Goal: Task Accomplishment & Management: Manage account settings

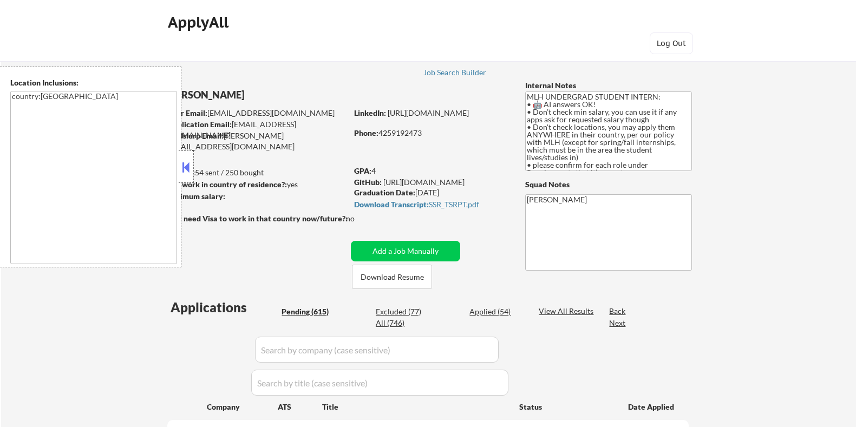
select select ""pending""
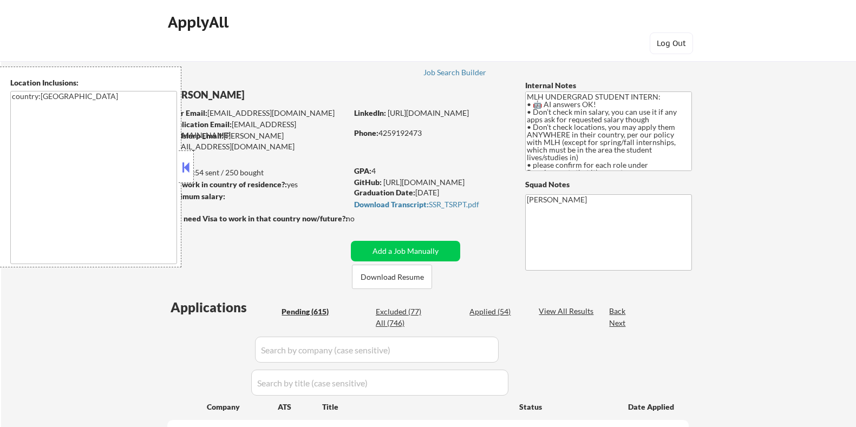
select select ""pending""
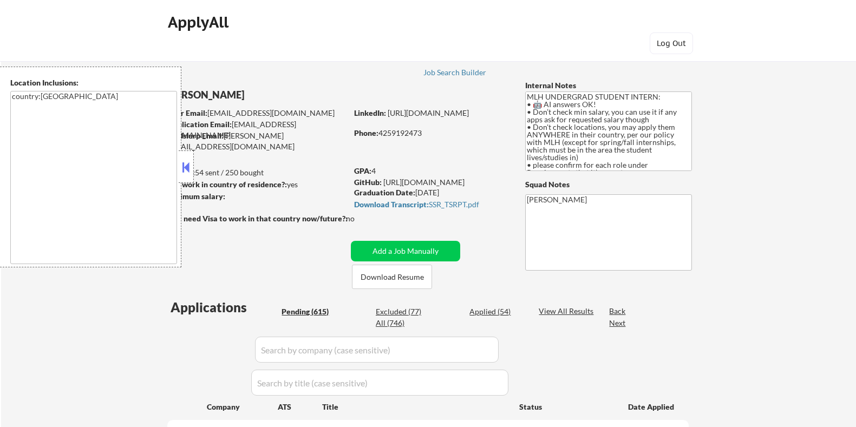
select select ""pending""
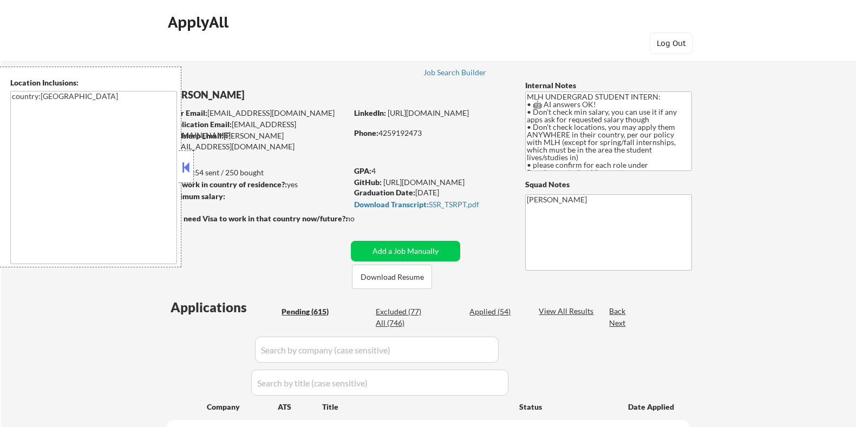
select select ""pending""
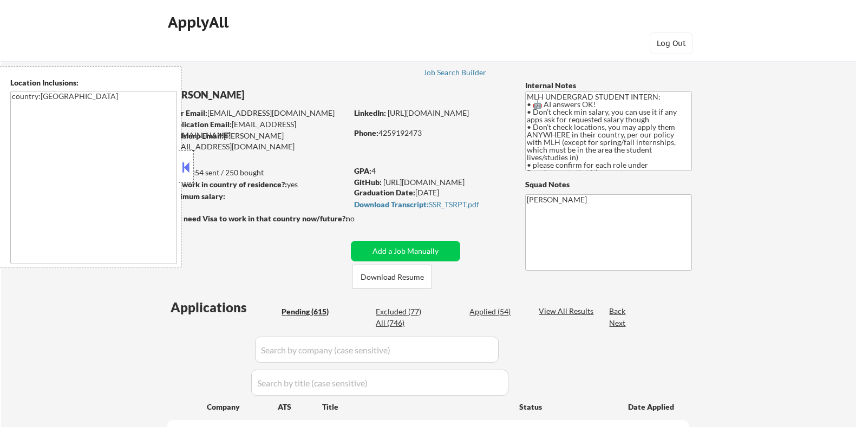
select select ""pending""
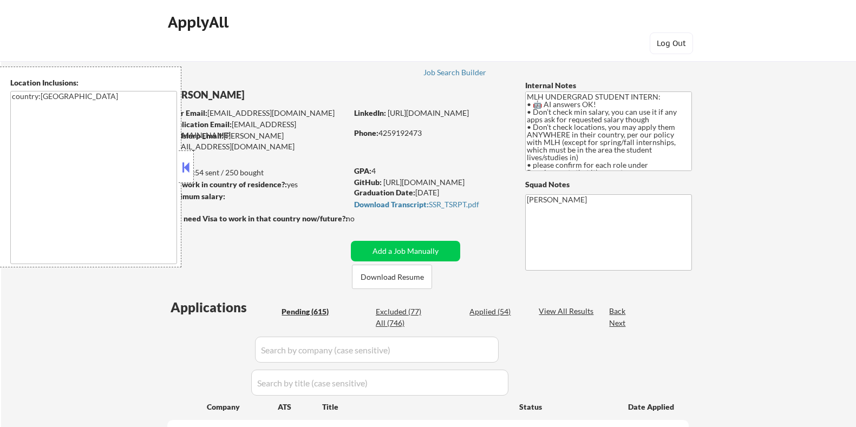
select select ""pending""
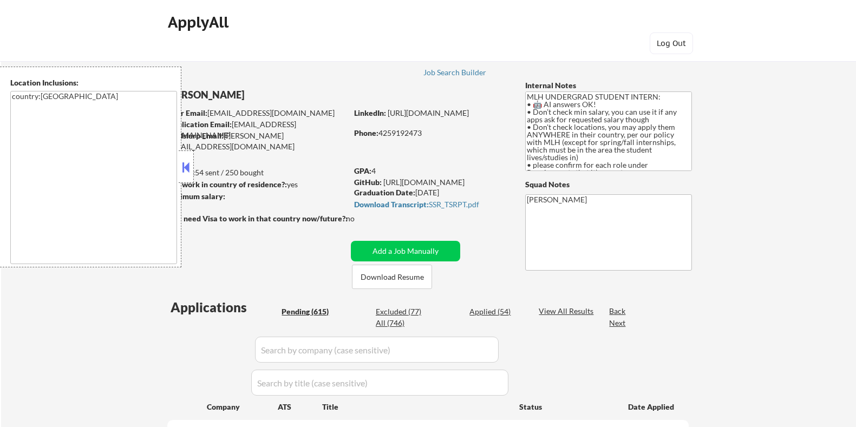
select select ""pending""
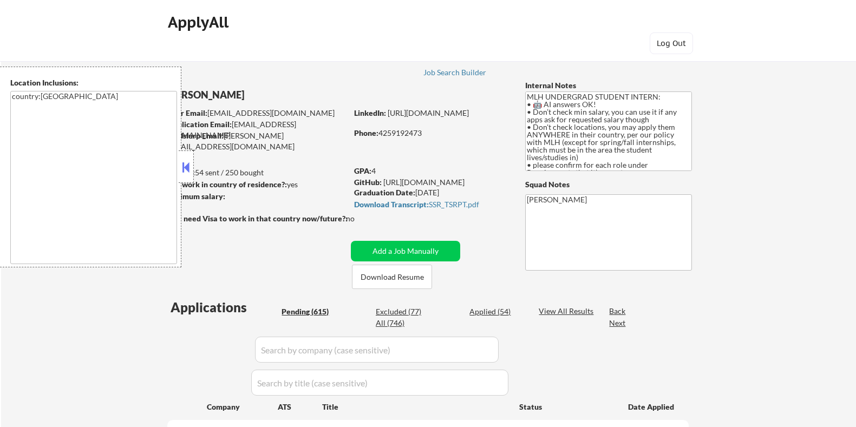
select select ""pending""
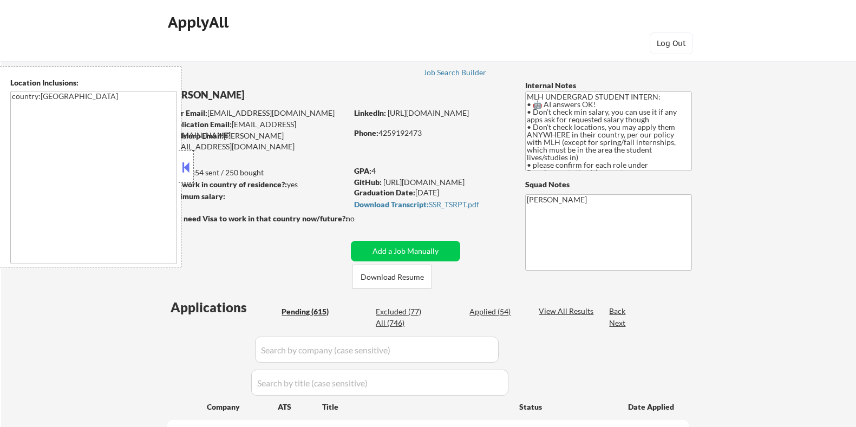
select select ""pending""
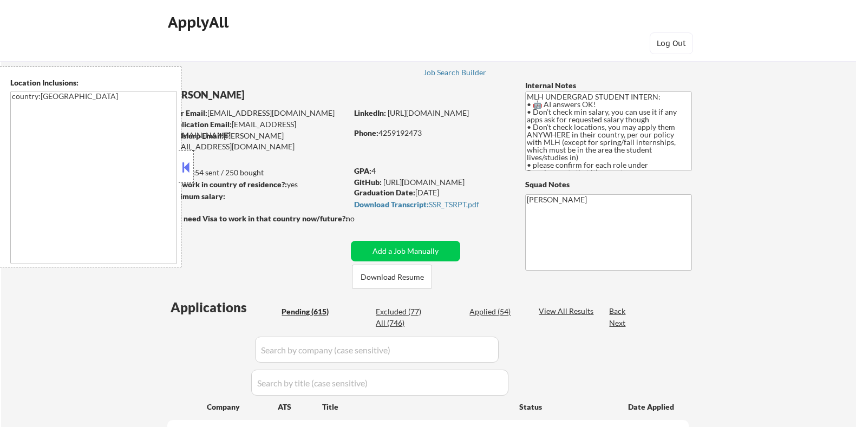
select select ""pending""
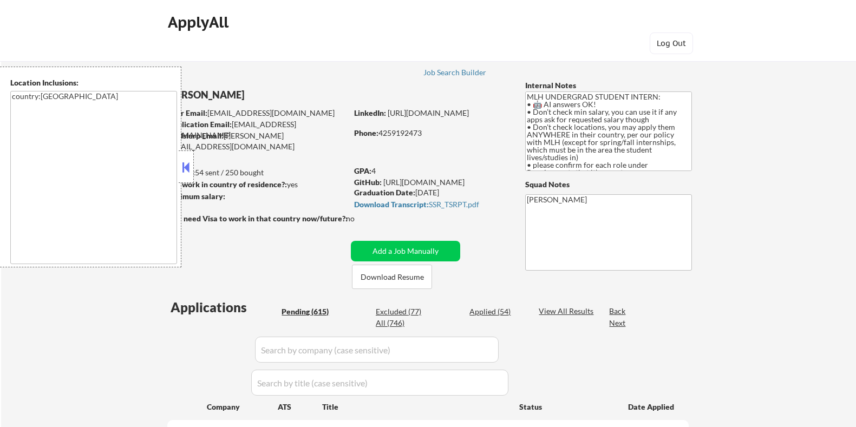
select select ""pending""
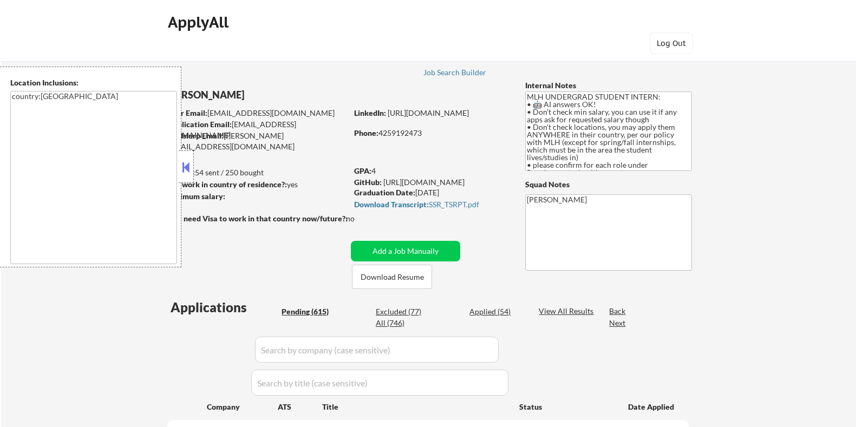
select select ""pending""
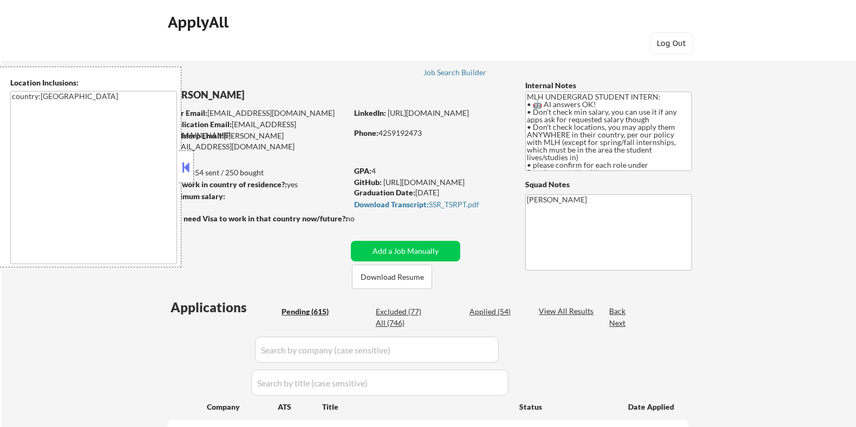
select select ""pending""
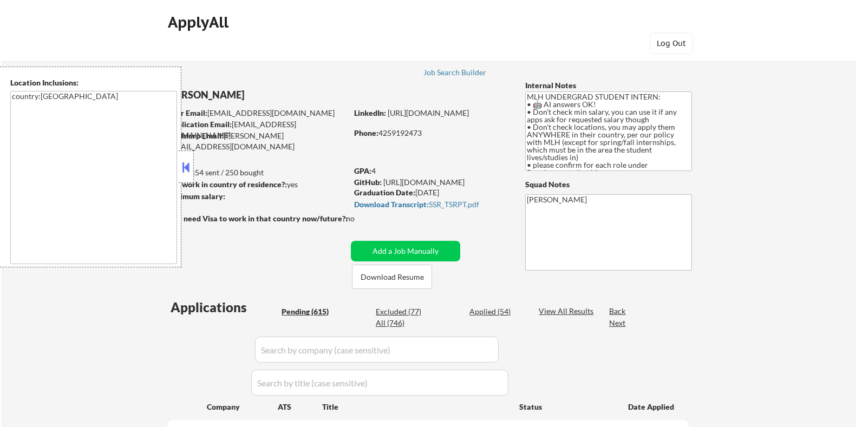
select select ""pending""
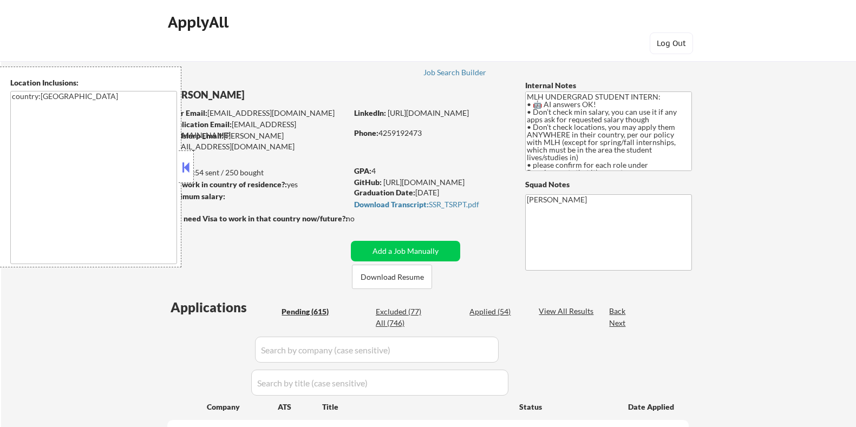
select select ""pending""
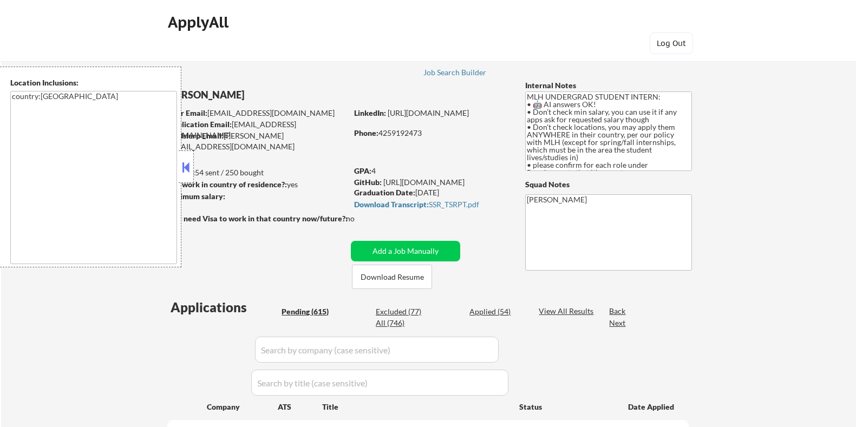
select select ""pending""
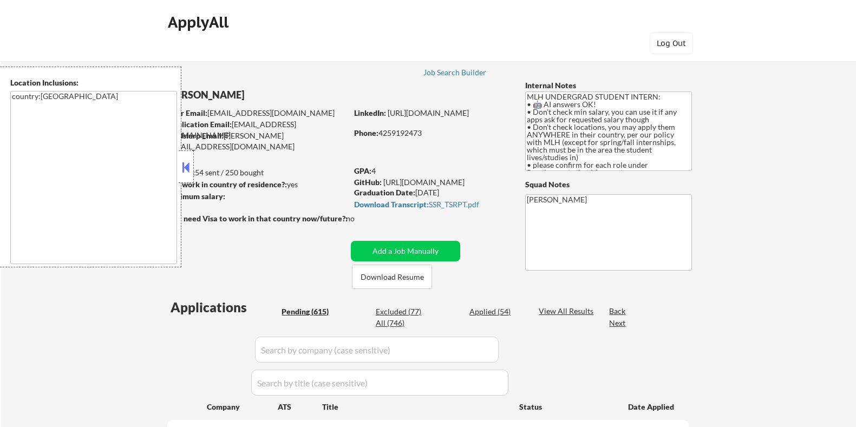
select select ""pending""
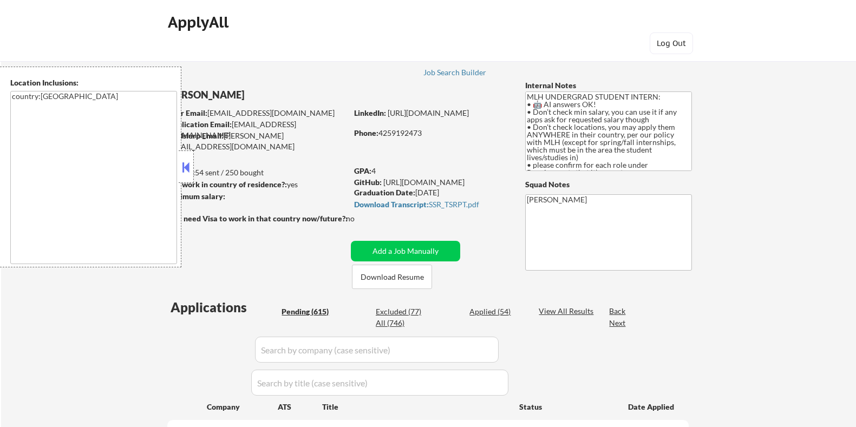
select select ""pending""
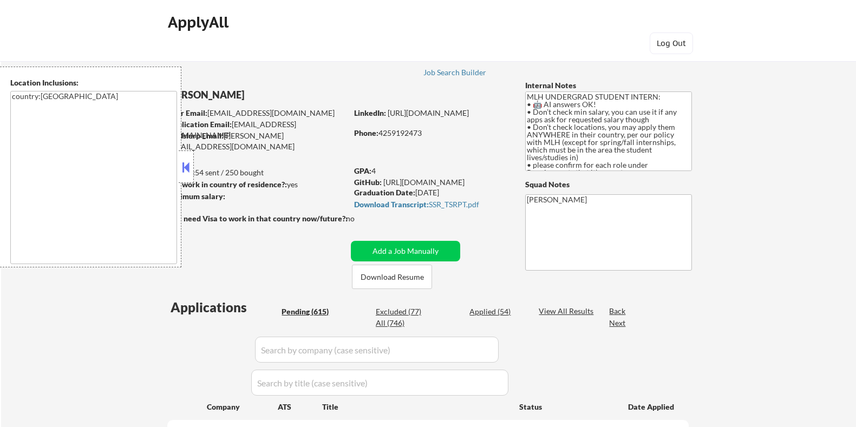
select select ""pending""
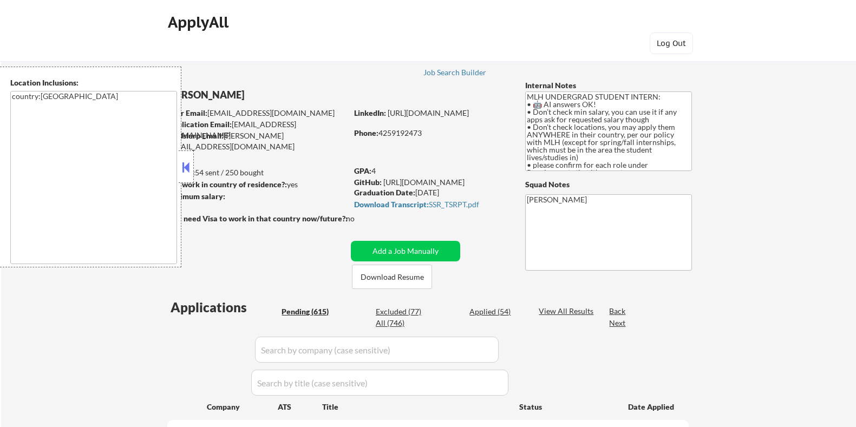
select select ""pending""
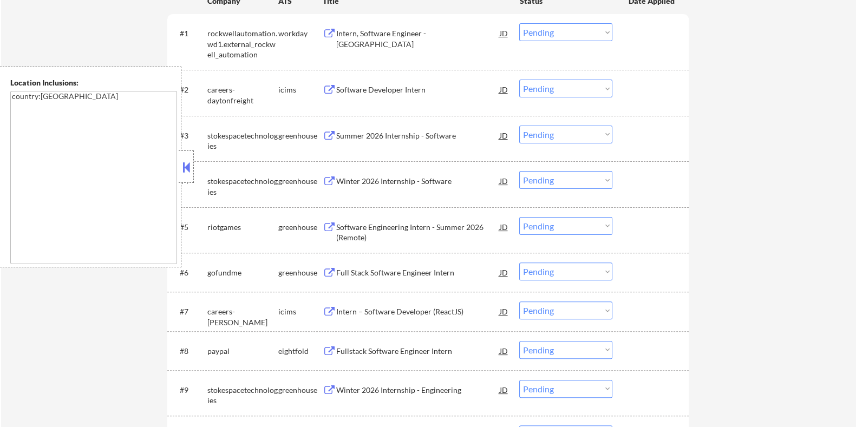
scroll to position [338, 0]
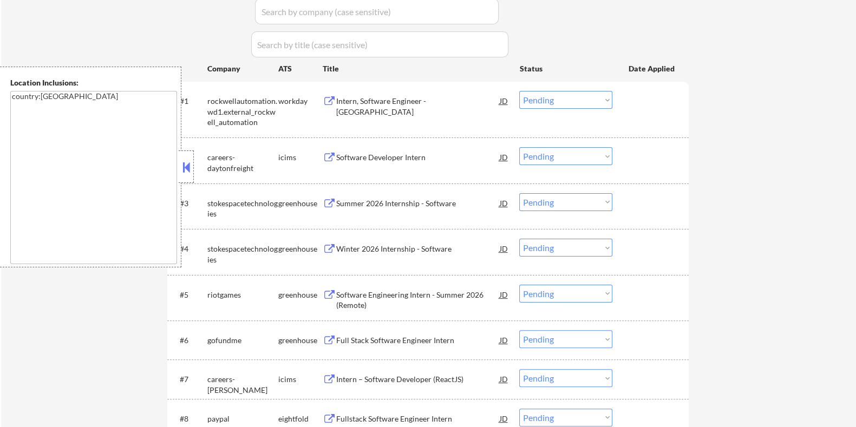
click at [404, 96] on div "Intern, Software Engineer - Phoenix" at bounding box center [417, 106] width 163 height 21
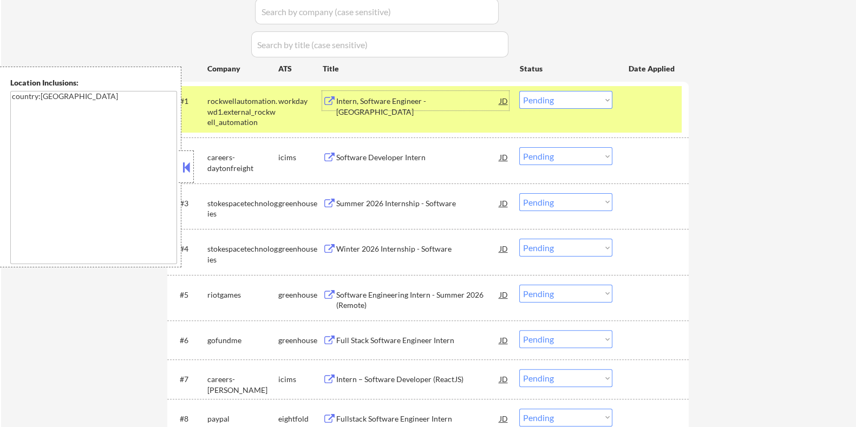
click at [544, 100] on select "Choose an option... Pending Applied Excluded (Questions) Excluded (Expired) Exc…" at bounding box center [565, 100] width 93 height 18
click at [519, 91] on select "Choose an option... Pending Applied Excluded (Questions) Excluded (Expired) Exc…" at bounding box center [565, 100] width 93 height 18
select select ""pending""
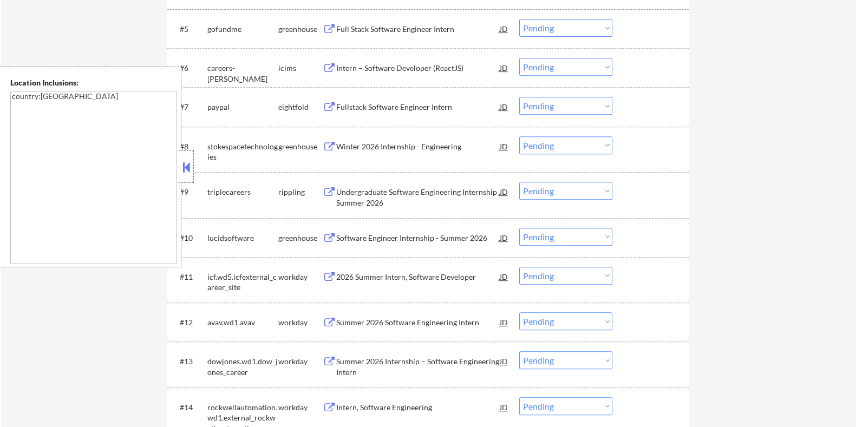
scroll to position [677, 0]
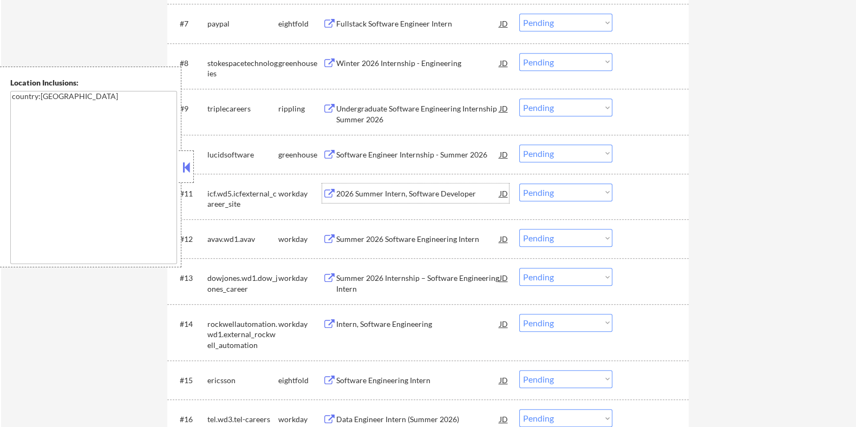
click at [399, 191] on div "2026 Summer Intern, Software Developer" at bounding box center [417, 193] width 163 height 11
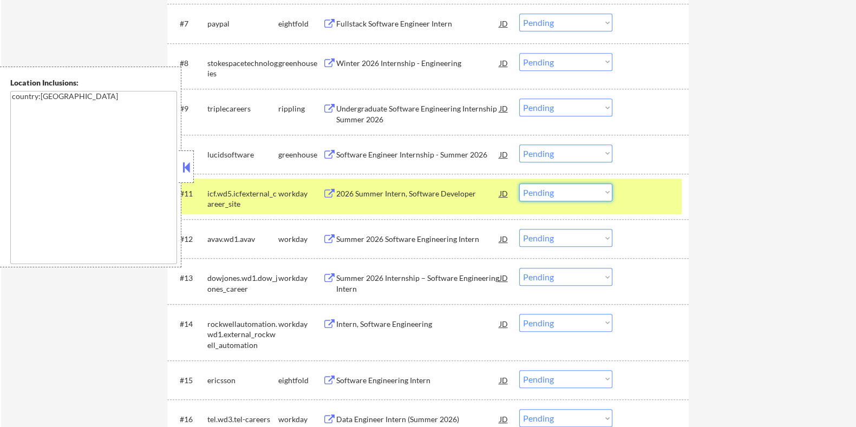
click at [562, 191] on select "Choose an option... Pending Applied Excluded (Questions) Excluded (Expired) Exc…" at bounding box center [565, 192] width 93 height 18
click at [519, 183] on select "Choose an option... Pending Applied Excluded (Questions) Excluded (Expired) Exc…" at bounding box center [565, 192] width 93 height 18
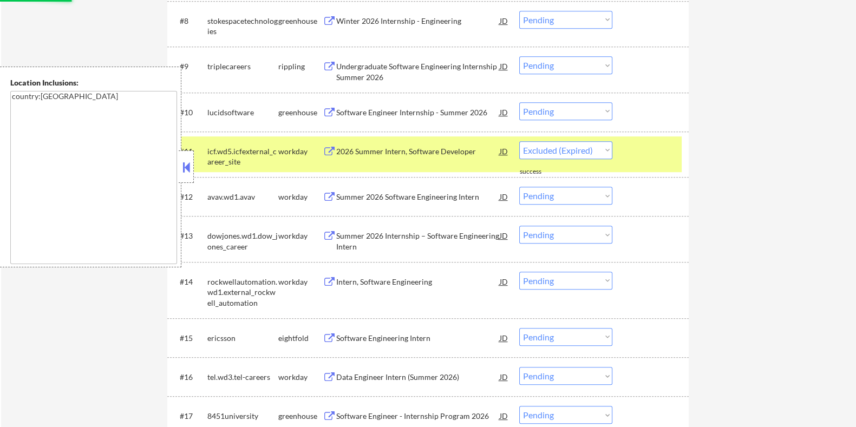
scroll to position [744, 0]
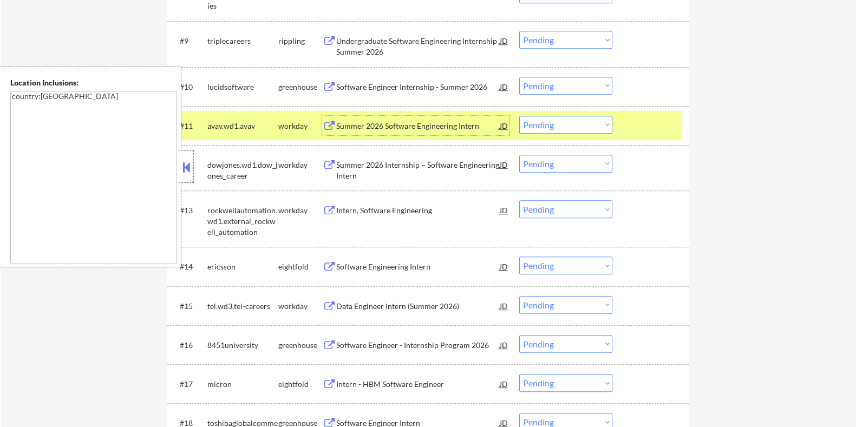
click at [398, 124] on div "Summer 2026 Software Engineering Intern" at bounding box center [417, 126] width 163 height 11
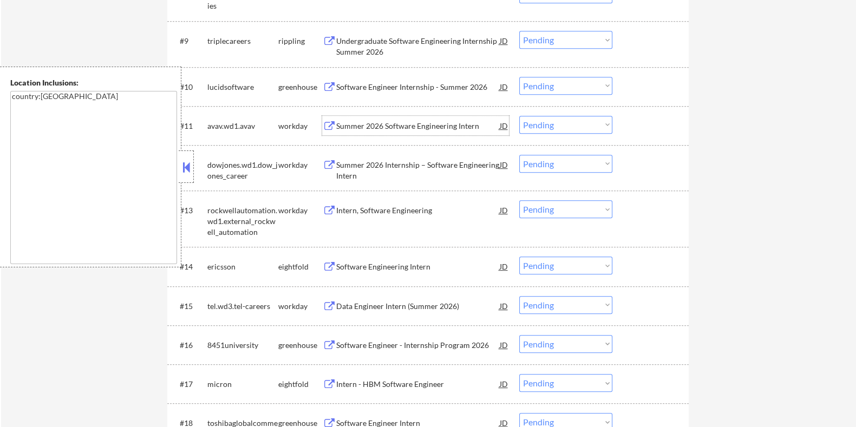
click at [551, 126] on select "Choose an option... Pending Applied Excluded (Questions) Excluded (Expired) Exc…" at bounding box center [565, 125] width 93 height 18
click at [519, 116] on select "Choose an option... Pending Applied Excluded (Questions) Excluded (Expired) Exc…" at bounding box center [565, 125] width 93 height 18
select select ""pending""
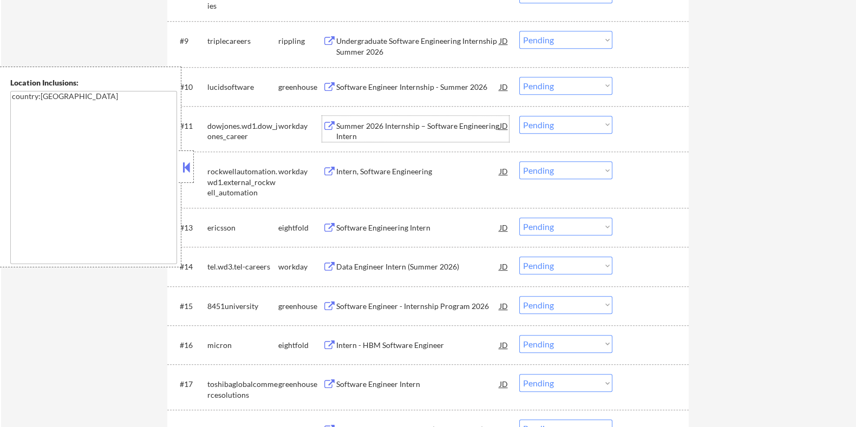
click at [379, 125] on div "Summer 2026 Internship – Software Engineering Intern" at bounding box center [417, 131] width 163 height 21
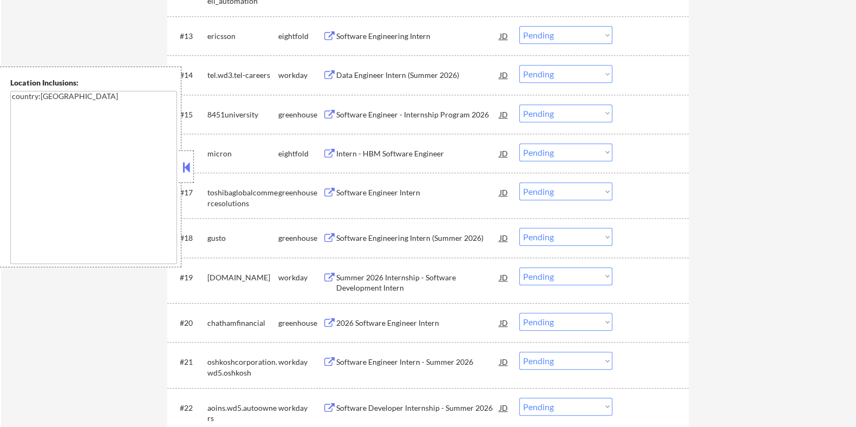
scroll to position [947, 0]
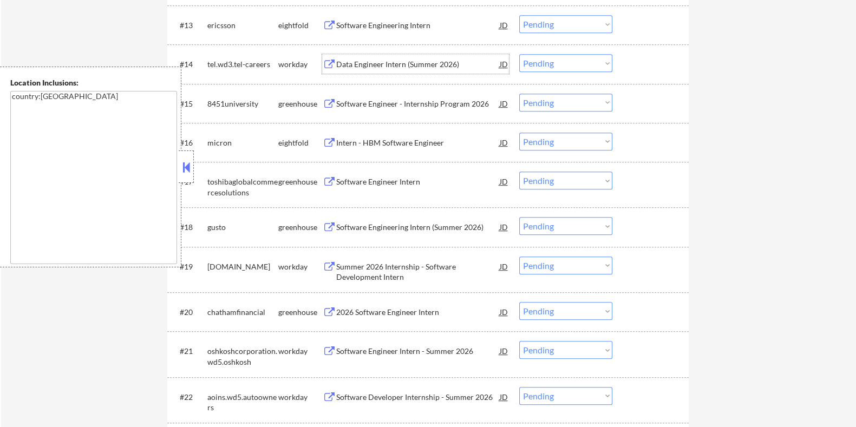
click at [376, 63] on div "Data Engineer Intern (Summer 2026)" at bounding box center [417, 64] width 163 height 11
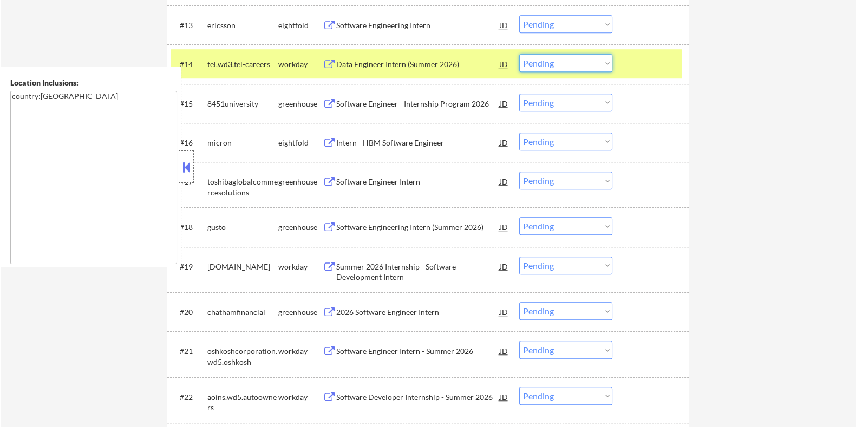
click at [557, 65] on select "Choose an option... Pending Applied Excluded (Questions) Excluded (Expired) Exc…" at bounding box center [565, 63] width 93 height 18
click at [519, 54] on select "Choose an option... Pending Applied Excluded (Questions) Excluded (Expired) Exc…" at bounding box center [565, 63] width 93 height 18
select select ""pending""
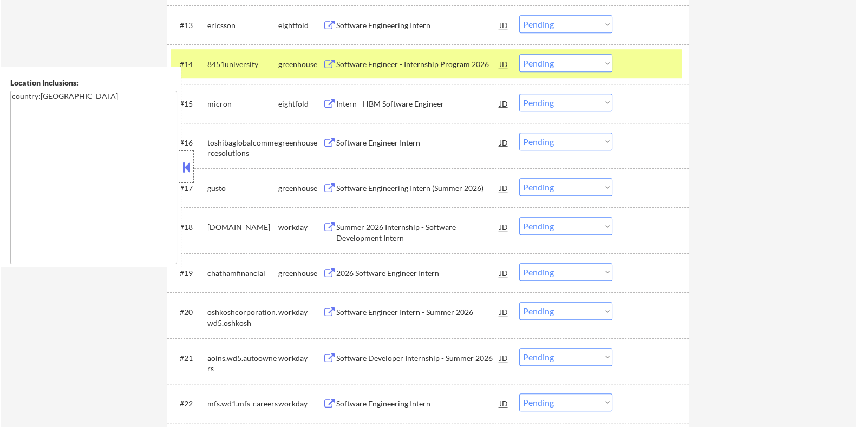
scroll to position [1082, 0]
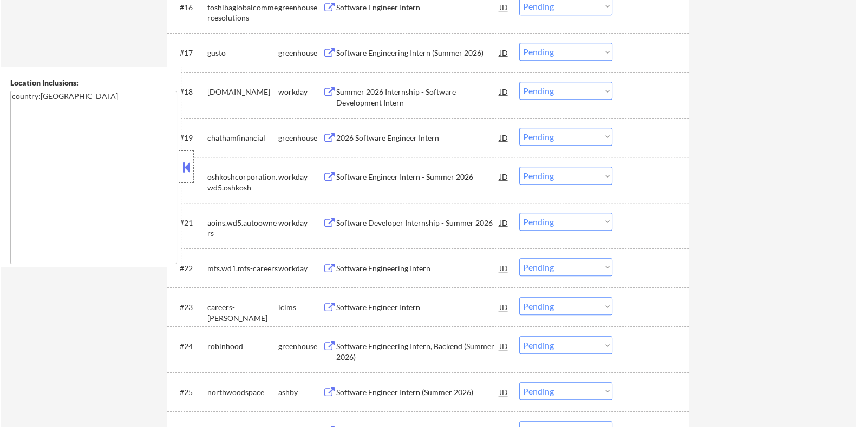
click at [405, 97] on div "Summer 2026 Internship - Software Development Intern" at bounding box center [417, 97] width 163 height 21
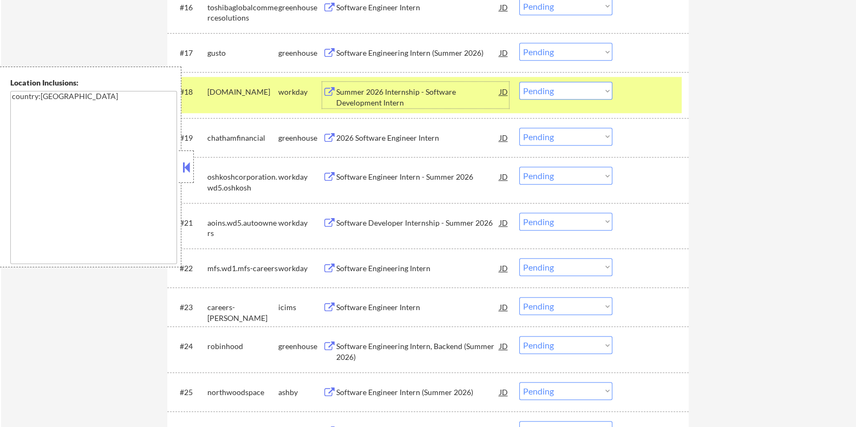
click at [395, 93] on div "Summer 2026 Internship - Software Development Intern" at bounding box center [417, 97] width 163 height 21
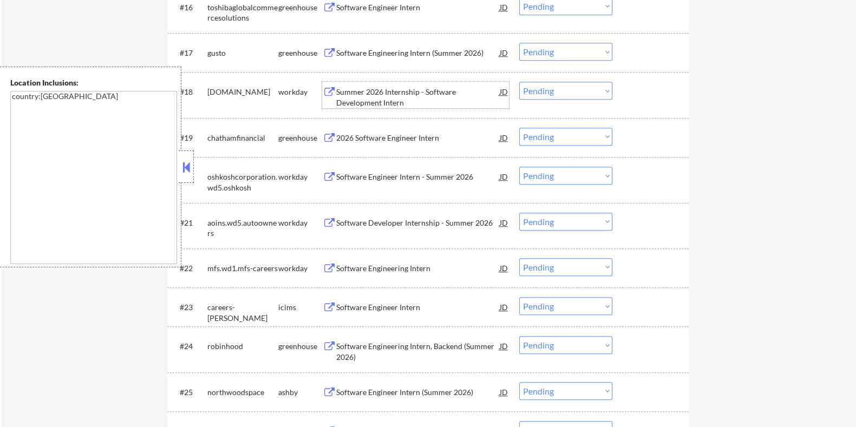
click at [564, 90] on select "Choose an option... Pending Applied Excluded (Questions) Excluded (Expired) Exc…" at bounding box center [565, 91] width 93 height 18
click at [519, 82] on select "Choose an option... Pending Applied Excluded (Questions) Excluded (Expired) Exc…" at bounding box center [565, 91] width 93 height 18
select select ""pending""
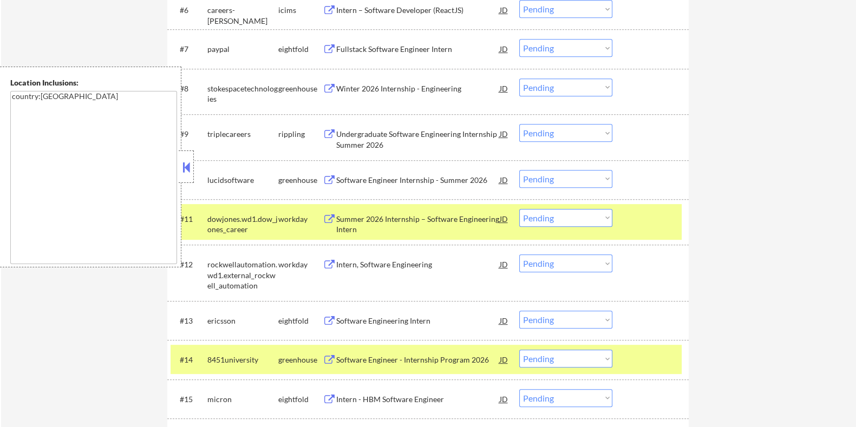
scroll to position [677, 0]
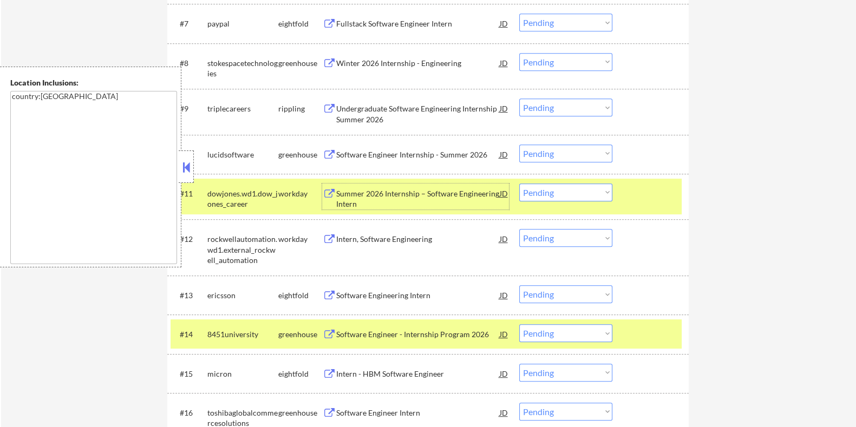
click at [425, 189] on div "Summer 2026 Internship – Software Engineering Intern" at bounding box center [417, 198] width 163 height 21
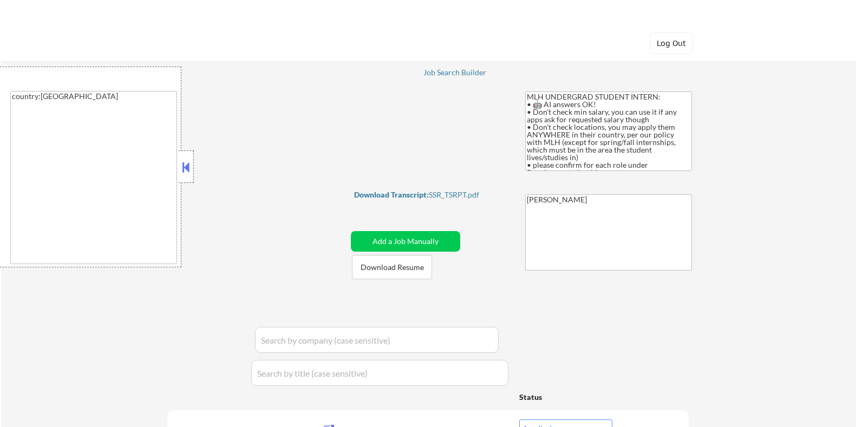
select select ""applied""
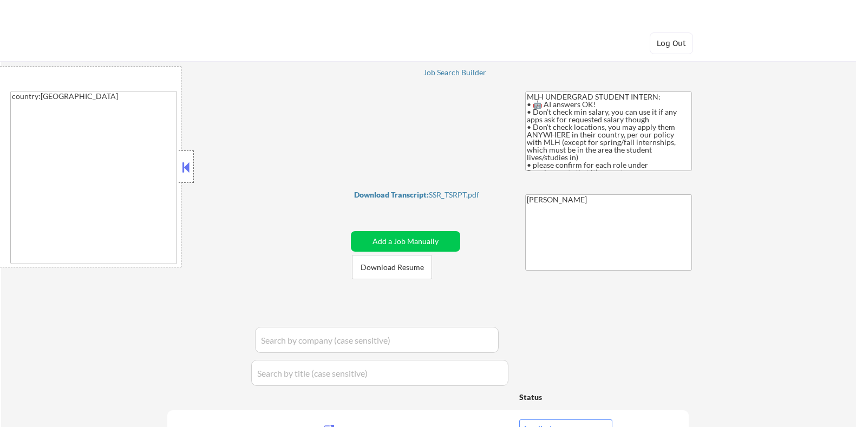
select select ""applied""
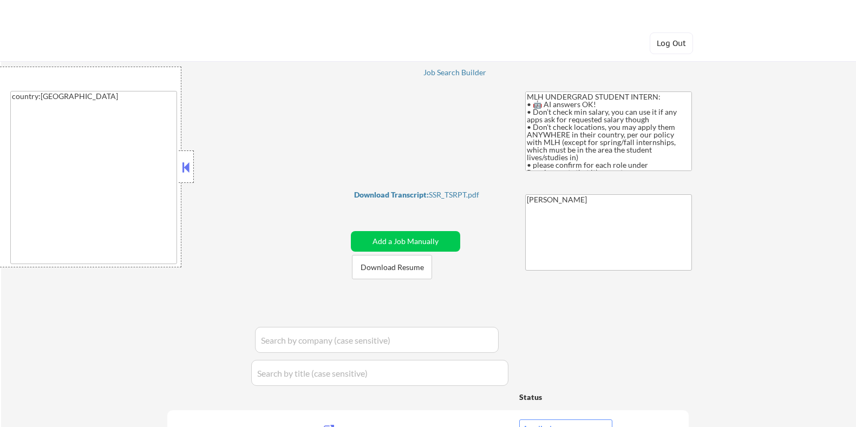
select select ""applied""
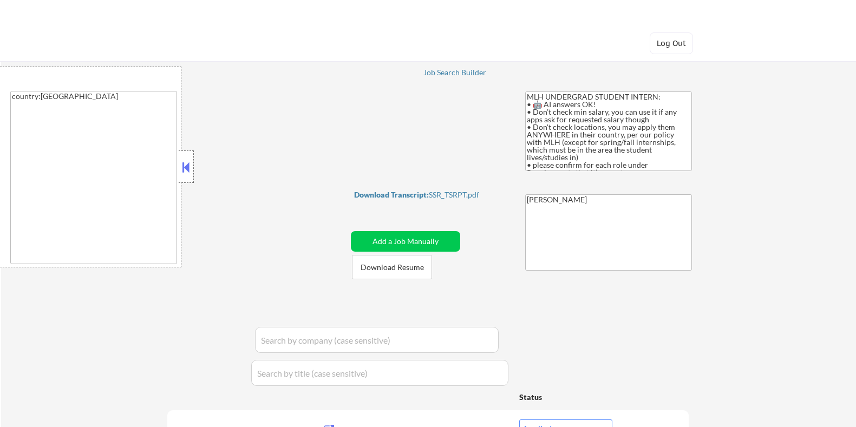
select select ""applied""
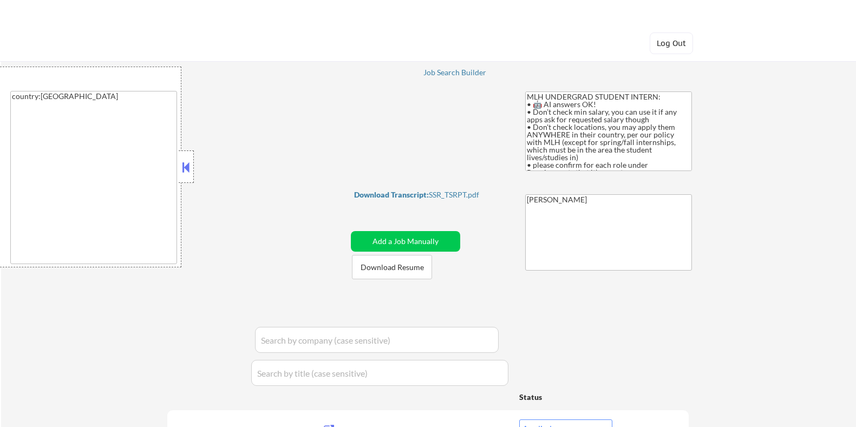
select select ""applied""
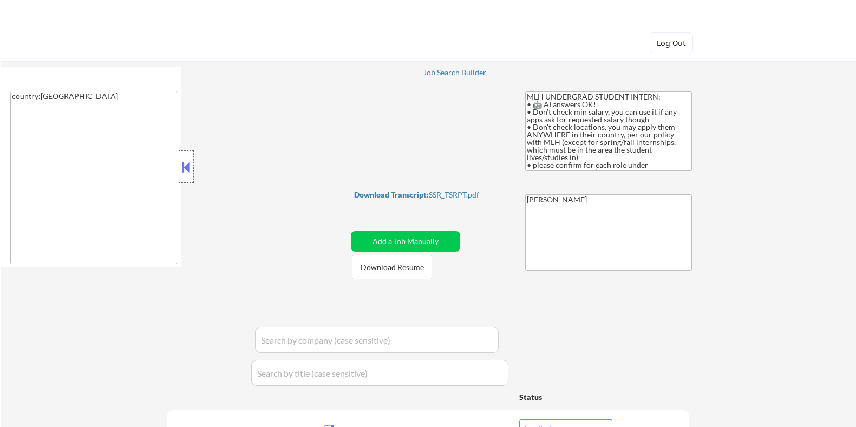
select select ""applied""
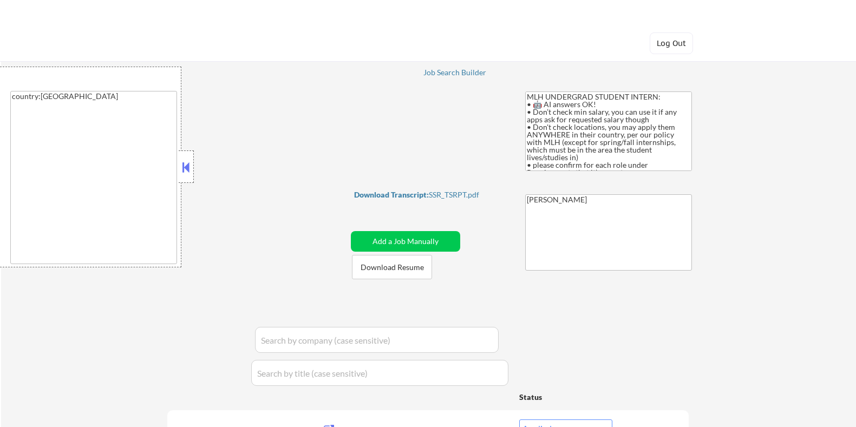
select select ""applied""
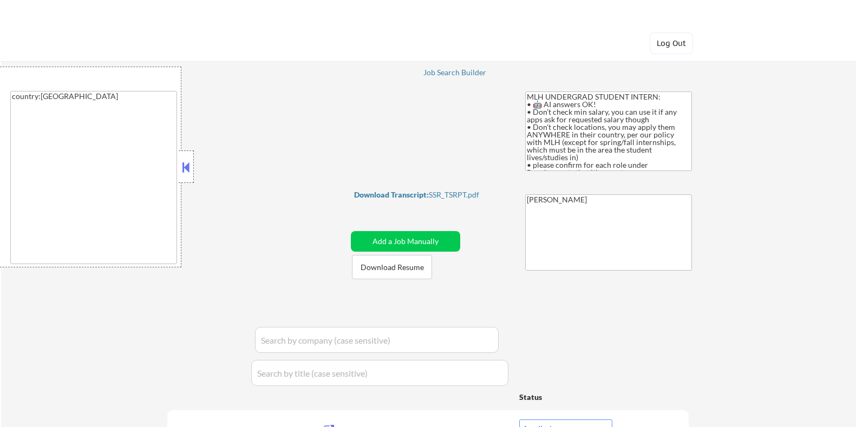
select select ""applied""
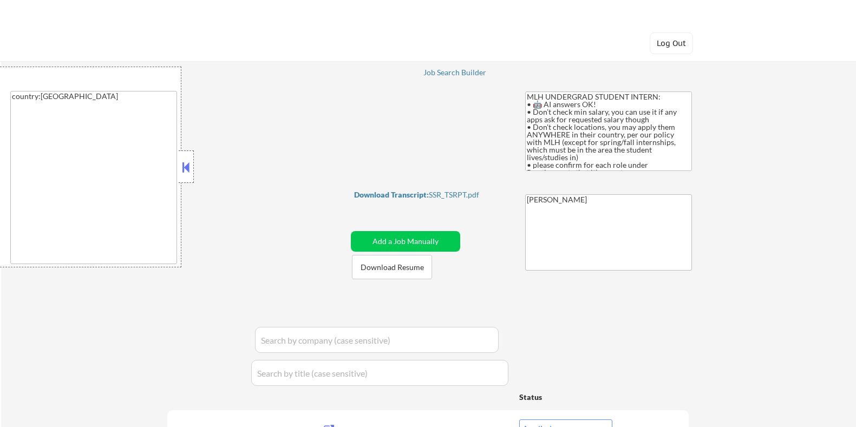
select select ""applied""
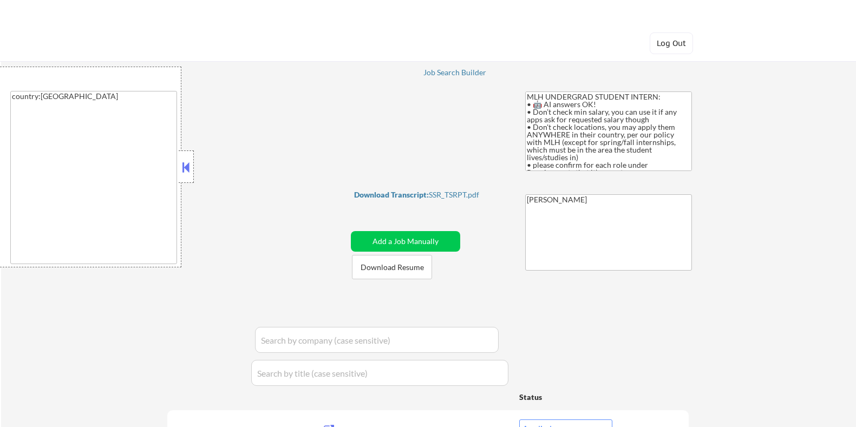
select select ""applied""
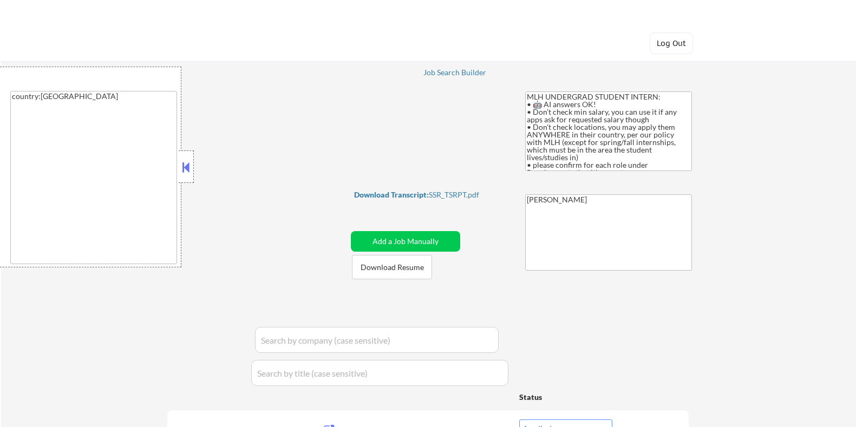
select select ""applied""
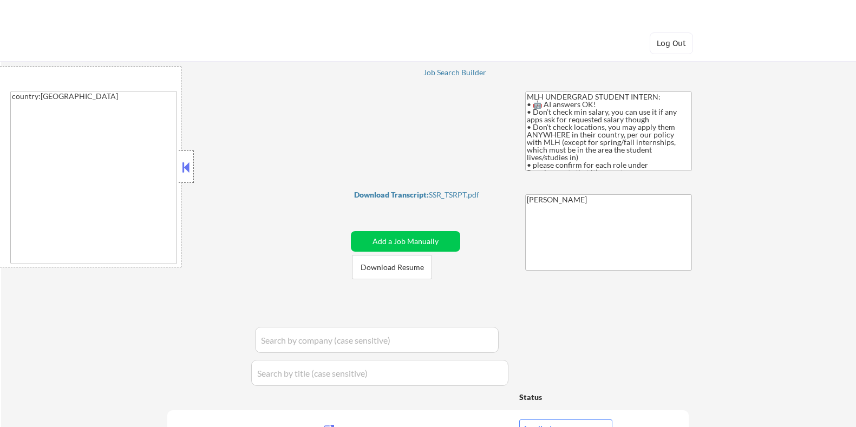
select select ""applied""
select select ""excluded__bad_match_""
select select ""excluded__other_""
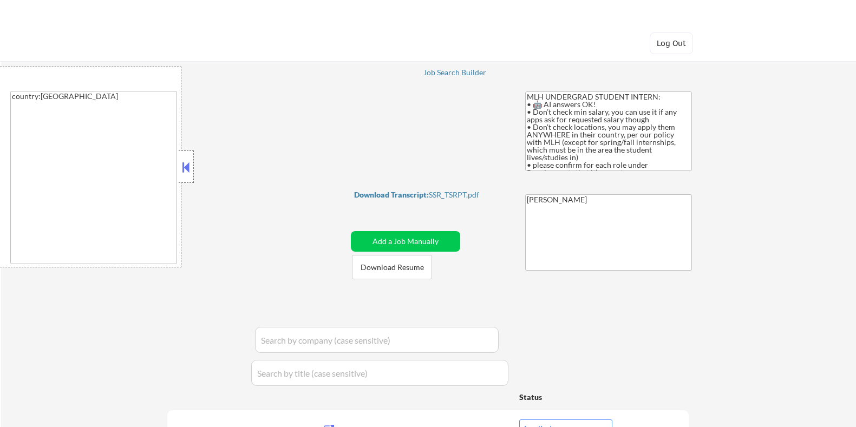
select select ""excluded__expired_""
select select ""excluded__bad_match_""
select select ""excluded__expired_""
select select ""pending""
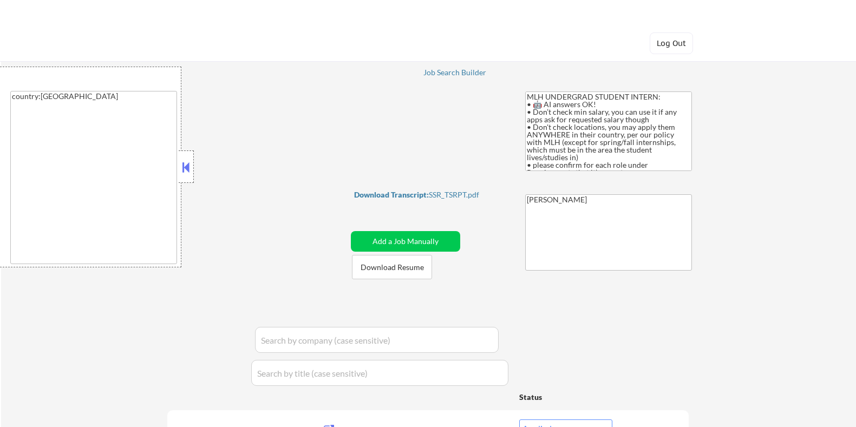
select select ""excluded__bad_match_""
select select ""excluded__expired_""
select select ""pending""
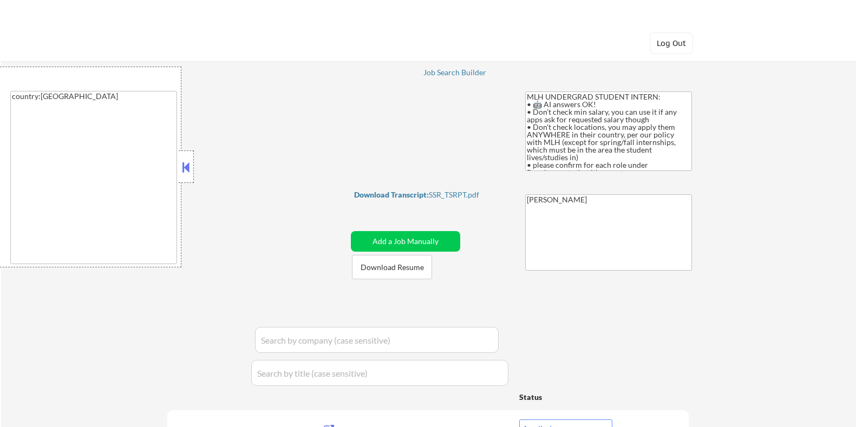
select select ""pending""
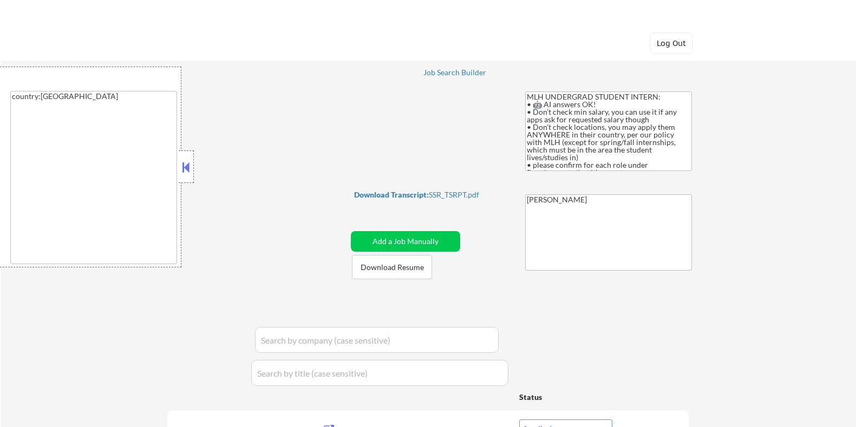
select select ""pending""
select select ""excluded__expired_""
select select ""excluded__other_""
select select ""excluded__bad_match_""
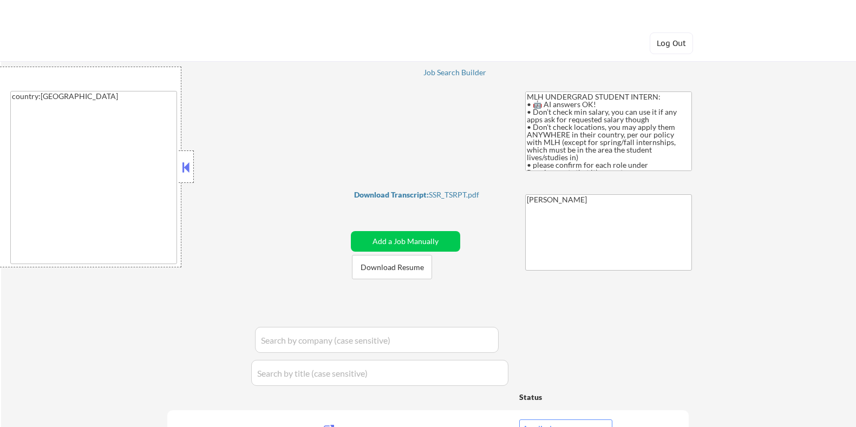
select select ""excluded__bad_match_""
select select ""pending""
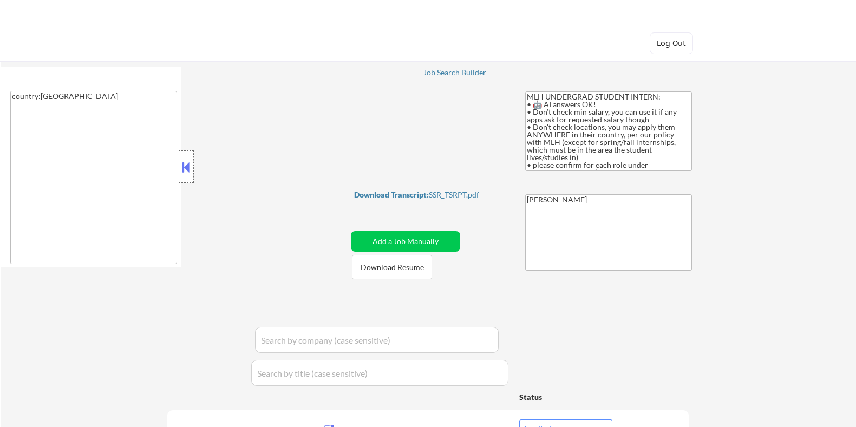
select select ""excluded__other_""
select select ""pending""
select select ""excluded__expired_""
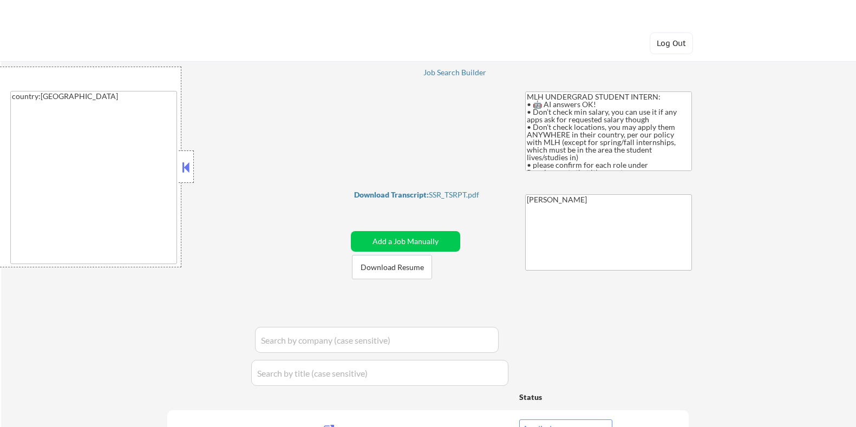
select select ""pending""
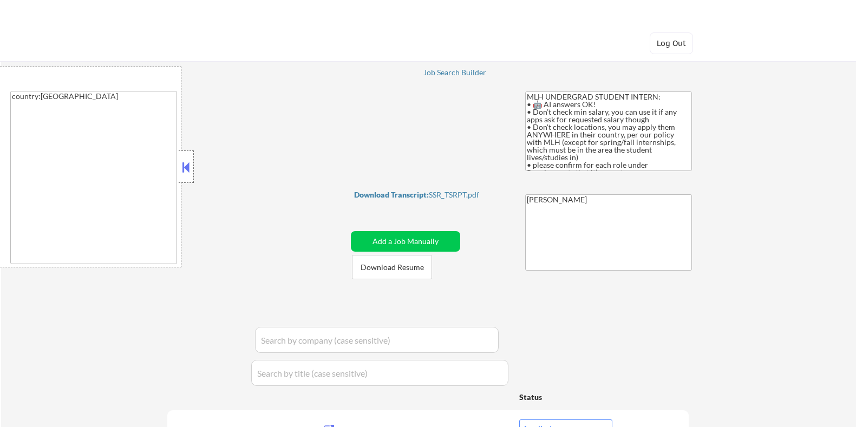
select select ""pending""
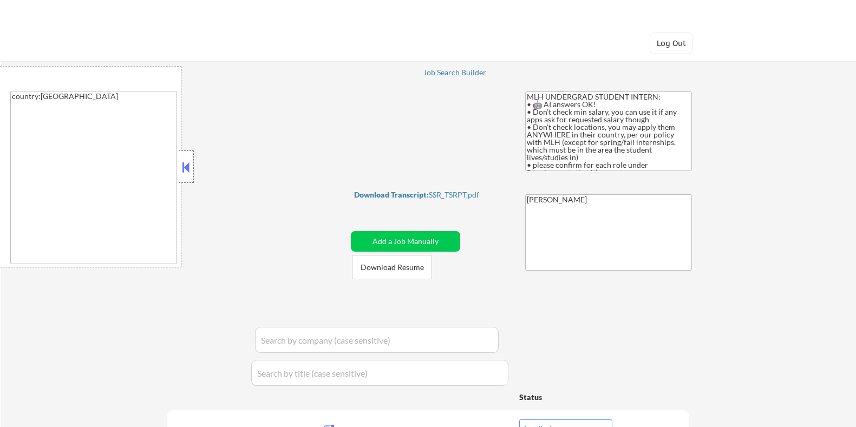
select select ""pending""
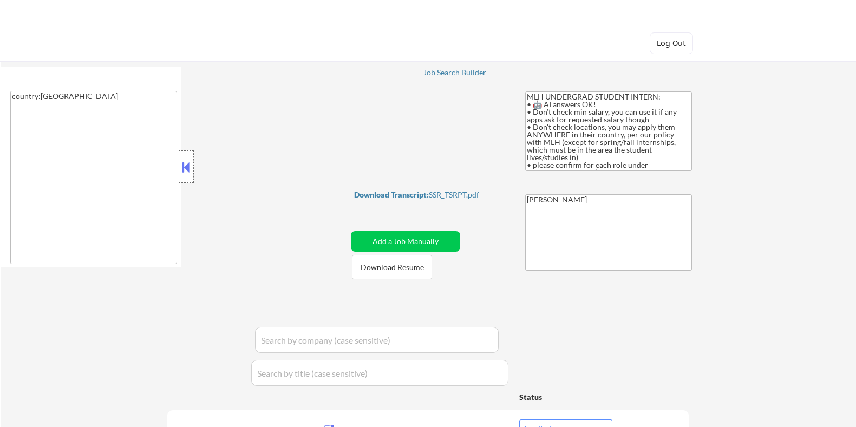
select select ""pending""
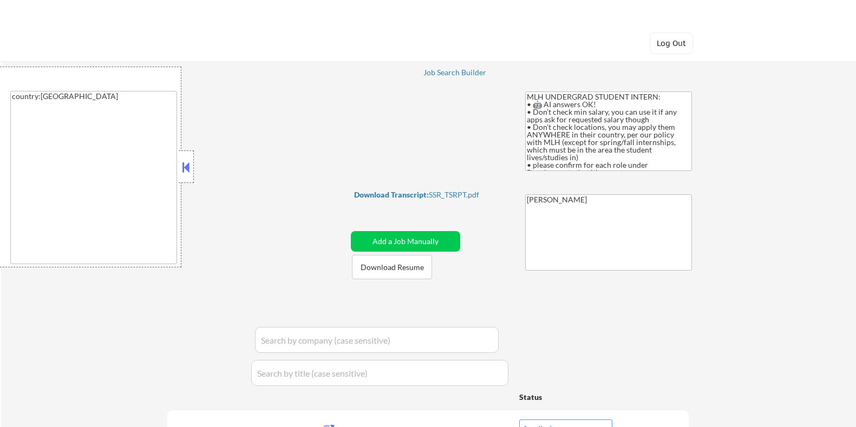
select select ""pending""
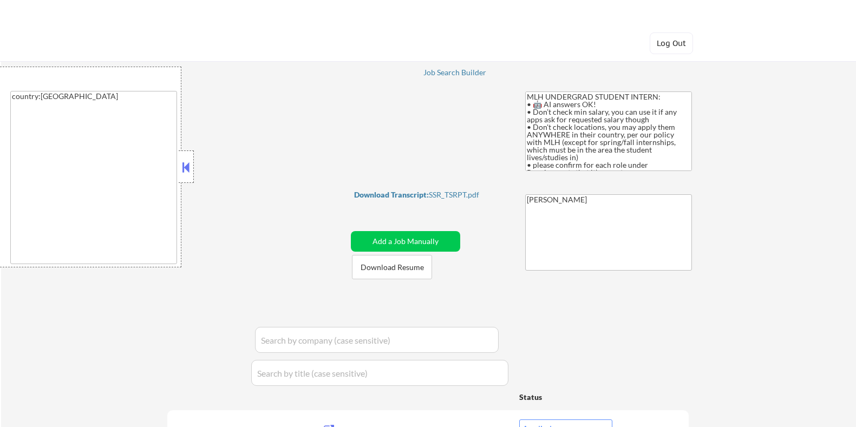
select select ""pending""
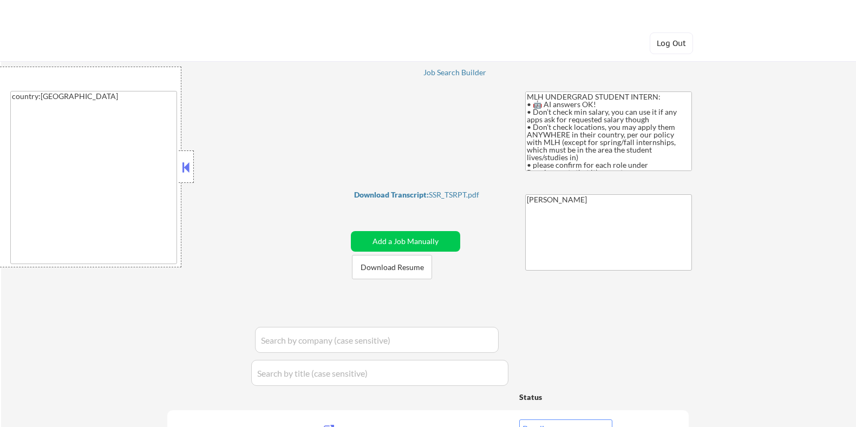
select select ""pending""
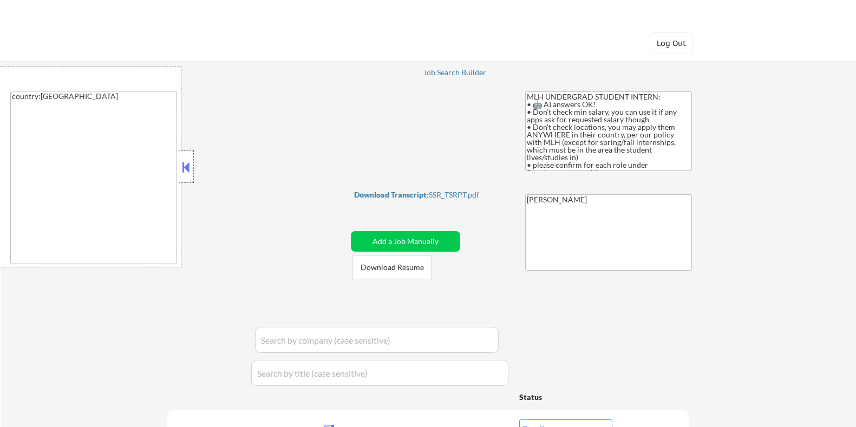
select select ""pending""
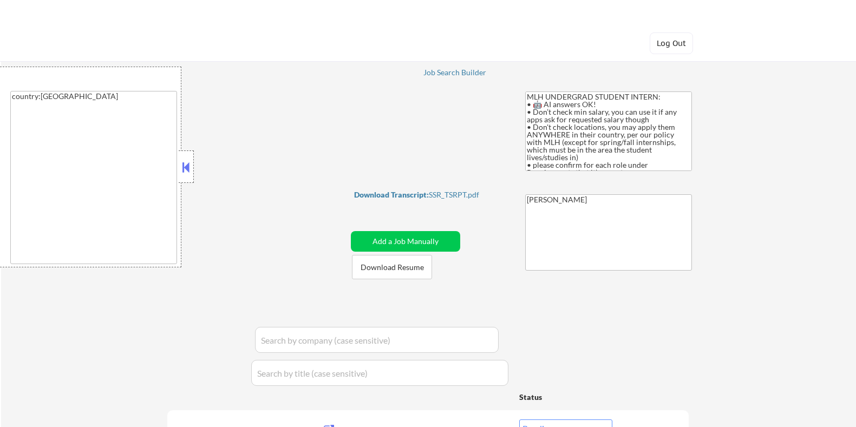
select select ""pending""
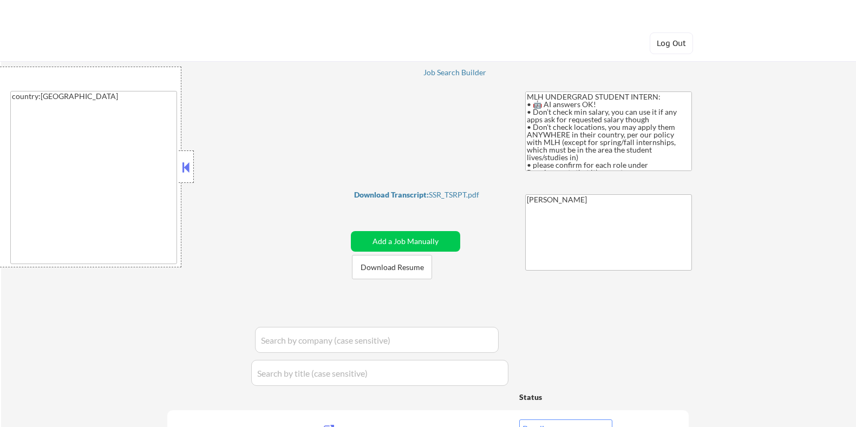
select select ""pending""
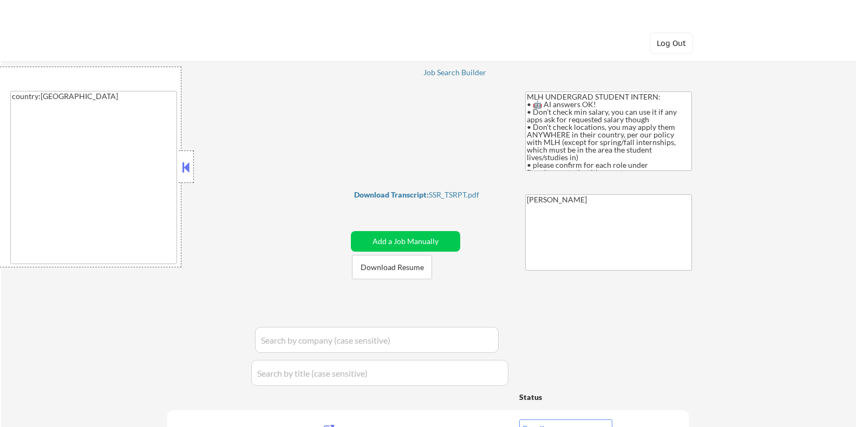
select select ""pending""
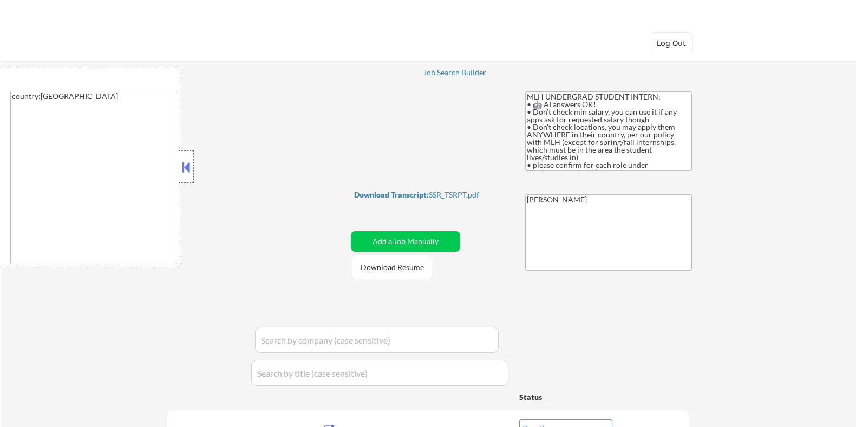
select select ""pending""
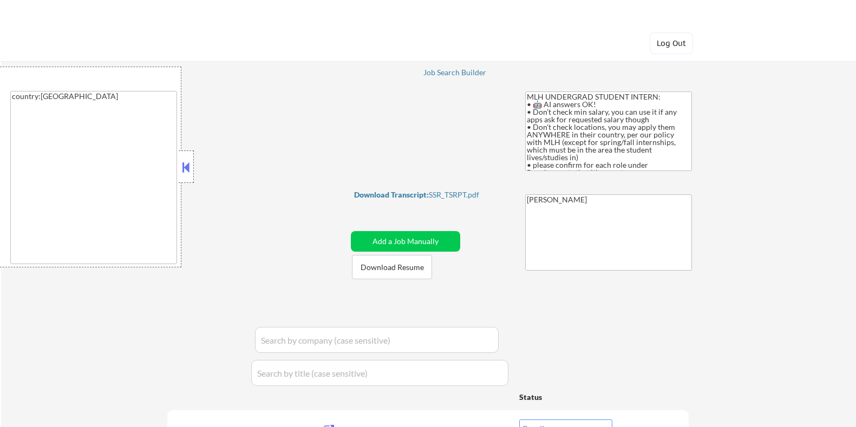
select select ""pending""
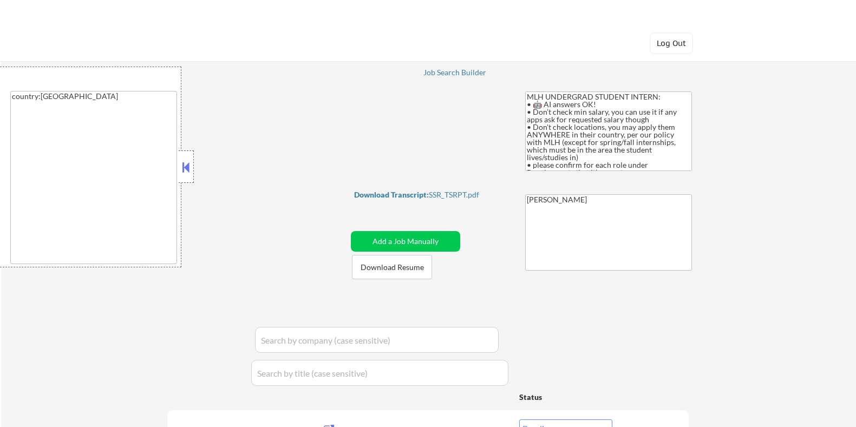
select select ""pending""
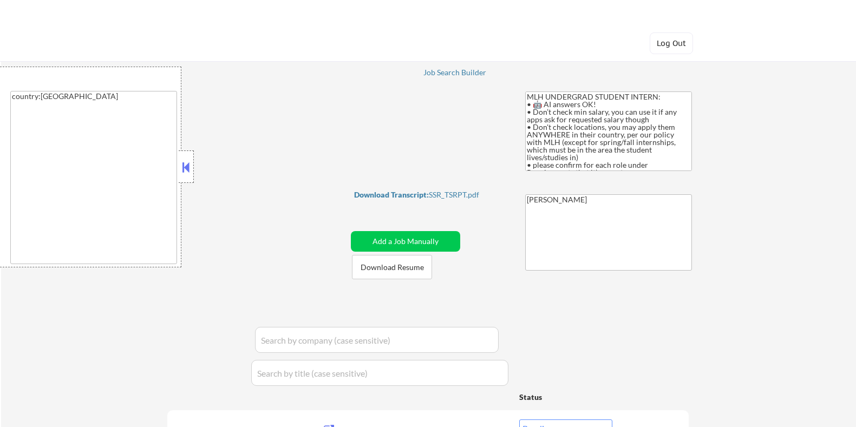
select select ""pending""
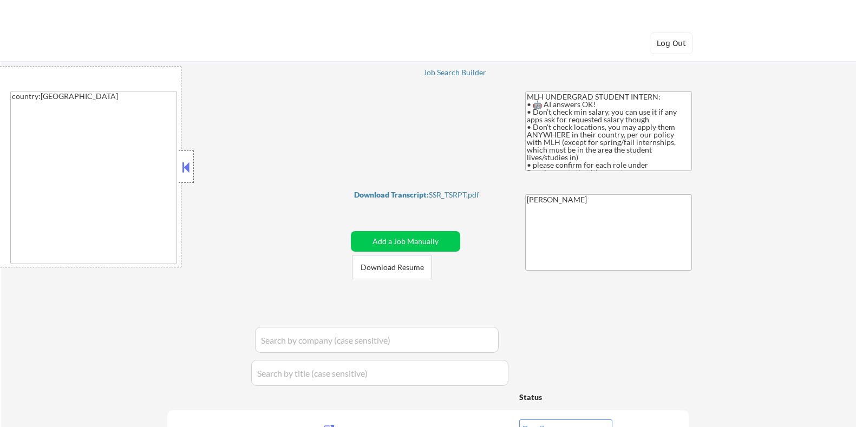
select select ""pending""
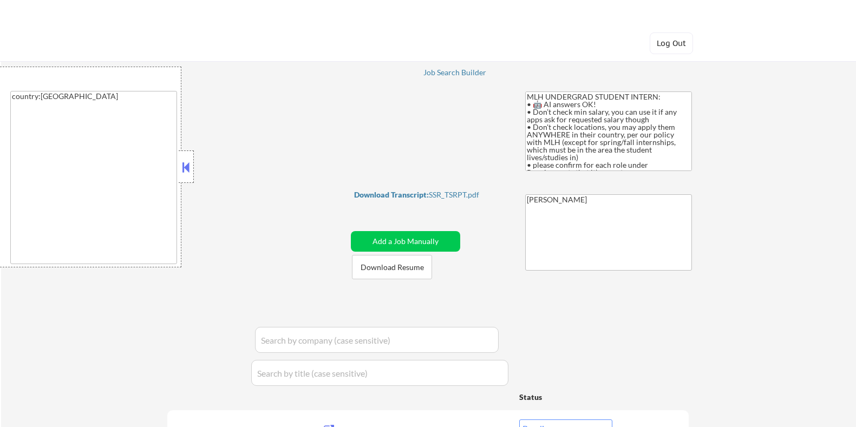
select select ""pending""
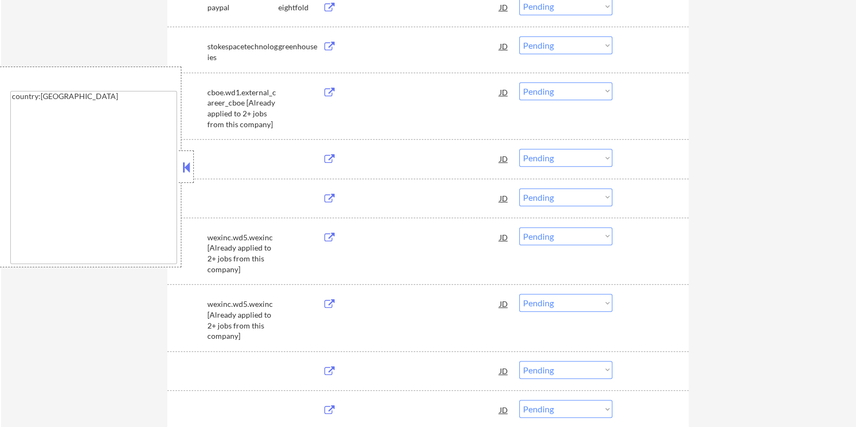
scroll to position [677, 0]
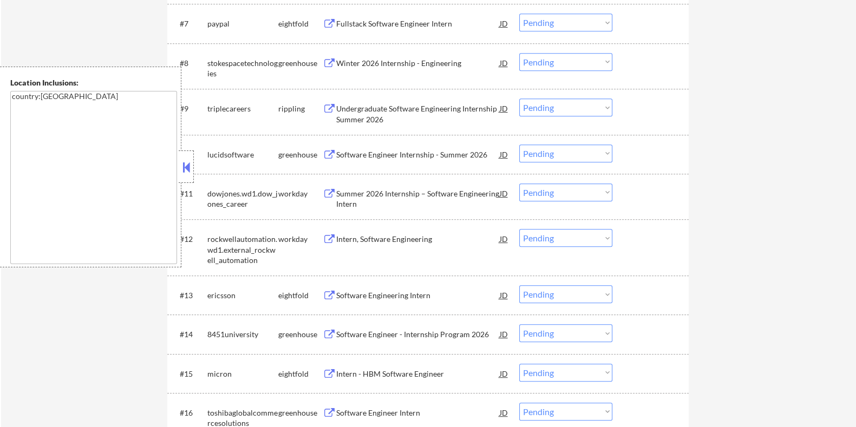
click at [185, 161] on button at bounding box center [186, 167] width 12 height 16
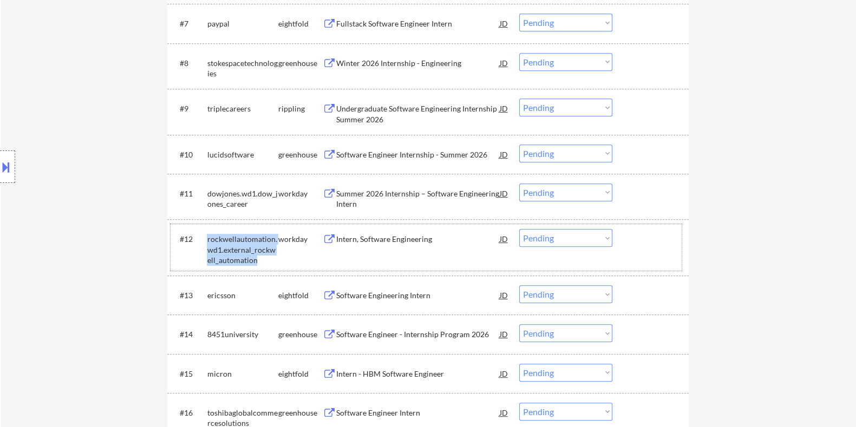
drag, startPoint x: 259, startPoint y: 260, endPoint x: 204, endPoint y: 237, distance: 59.9
click at [204, 237] on div "#12 rockwellautomation.wd1.external_rockwell_automation workday Intern, Softwar…" at bounding box center [425, 247] width 511 height 47
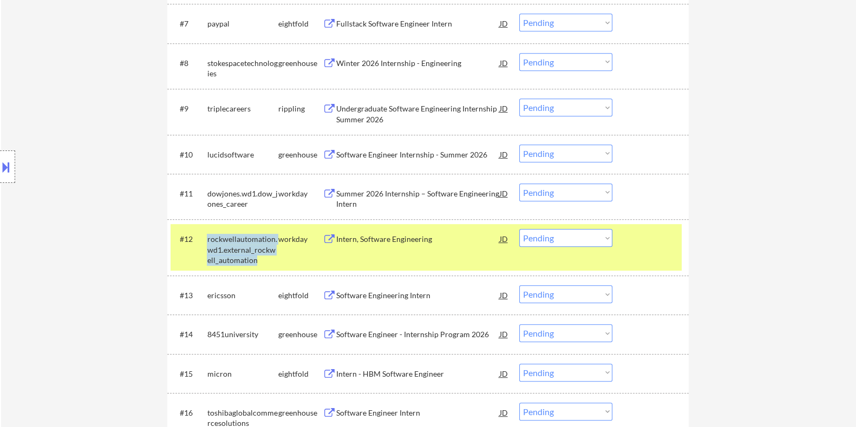
copy div "rockwellautomation.wd1.external_rockwell_automation"
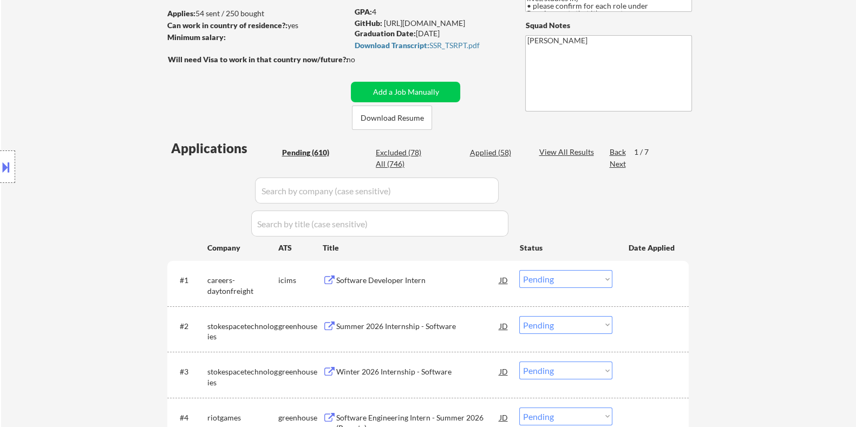
scroll to position [135, 0]
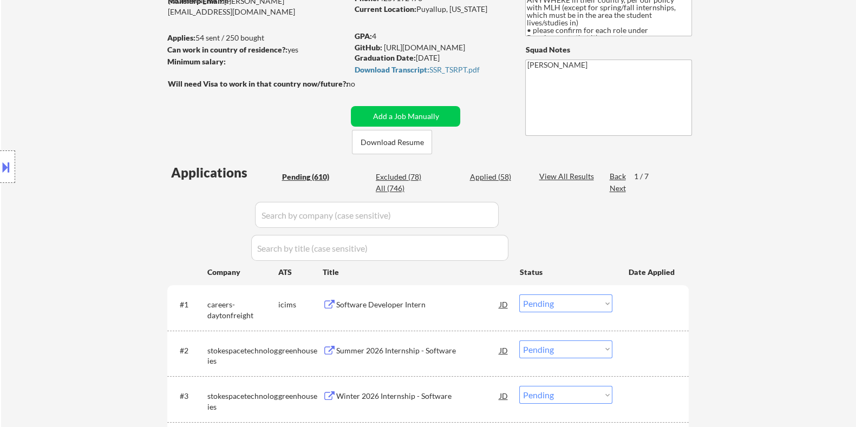
click at [341, 219] on input "input" at bounding box center [377, 215] width 244 height 26
paste input "rockwellautomation.wd1.external_rockwell_automation"
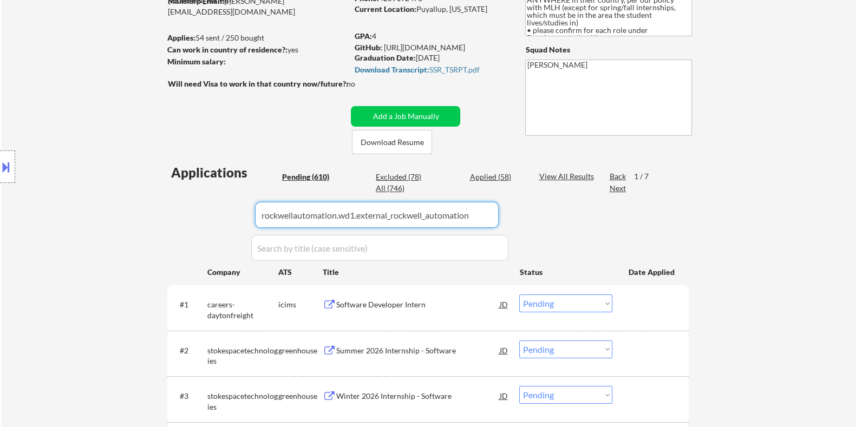
type input "rockwellautomation.wd1.external_rockwell_automation"
click at [552, 174] on div "View All Results" at bounding box center [568, 176] width 58 height 11
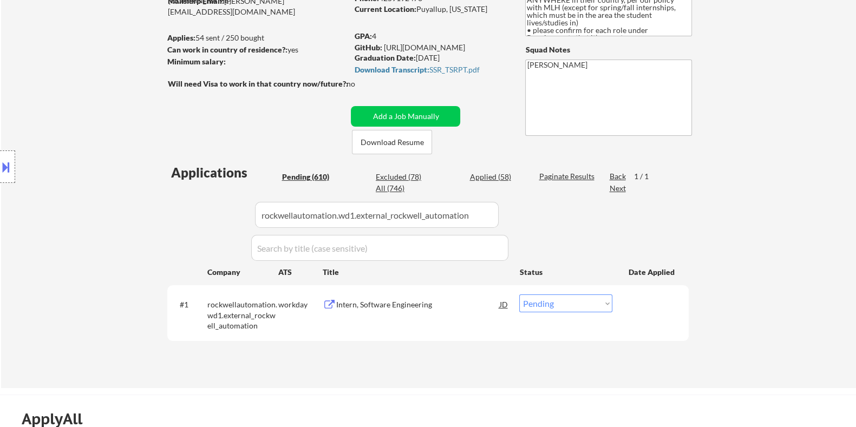
click at [406, 302] on div "Intern, Software Engineering" at bounding box center [417, 304] width 163 height 11
